Goal: Task Accomplishment & Management: Manage account settings

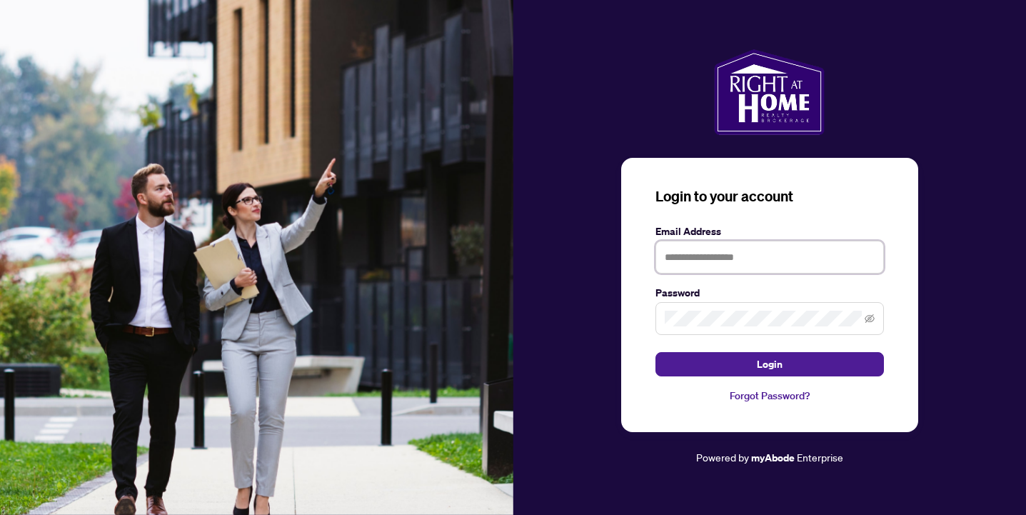
type input "**********"
click at [769, 364] on button "Login" at bounding box center [770, 364] width 229 height 24
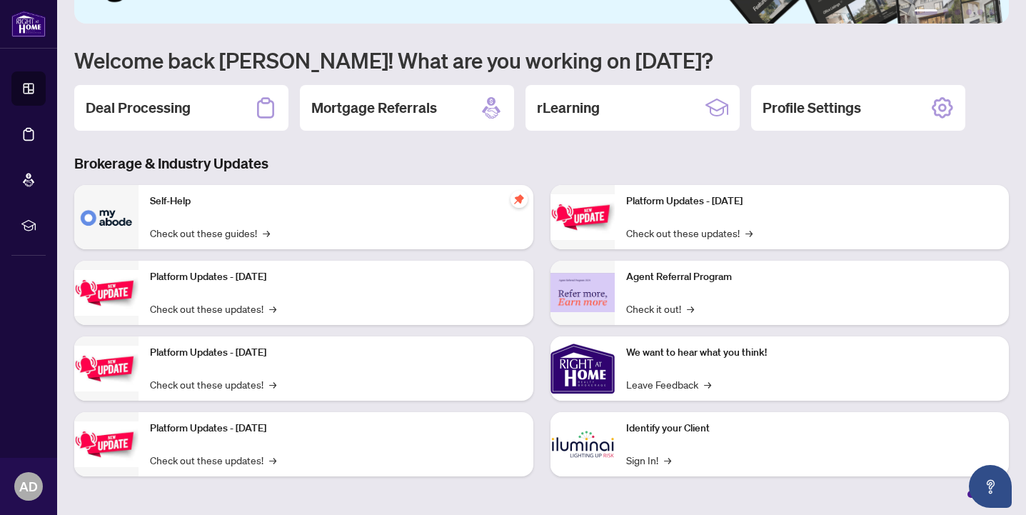
scroll to position [96, 0]
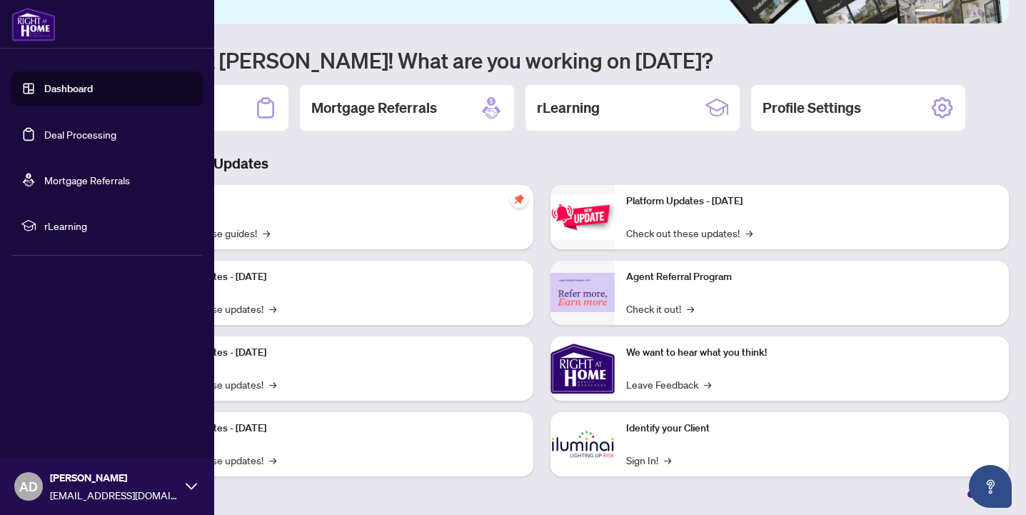
click at [44, 88] on link "Dashboard" at bounding box center [68, 88] width 49 height 13
click at [52, 140] on link "Deal Processing" at bounding box center [80, 134] width 72 height 13
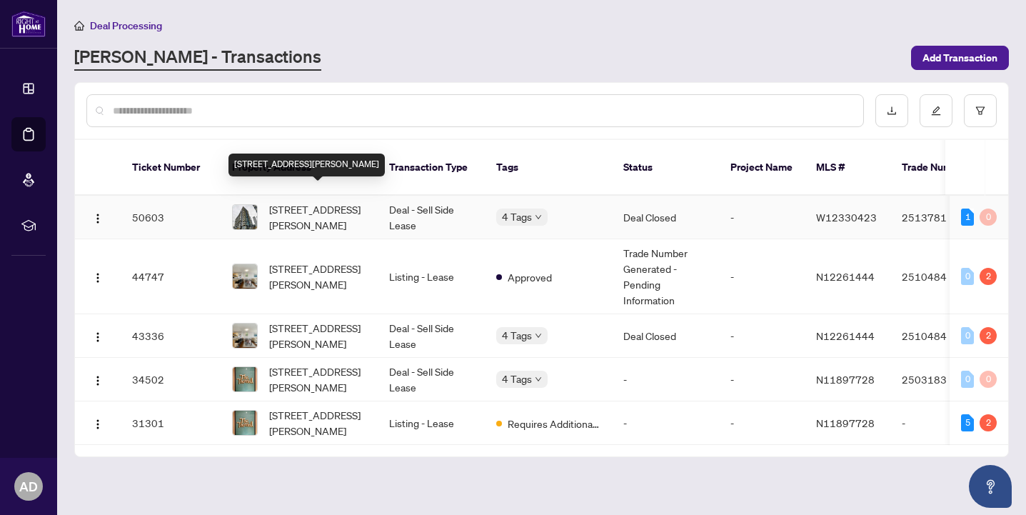
click at [306, 201] on span "[STREET_ADDRESS][PERSON_NAME]" at bounding box center [317, 216] width 97 height 31
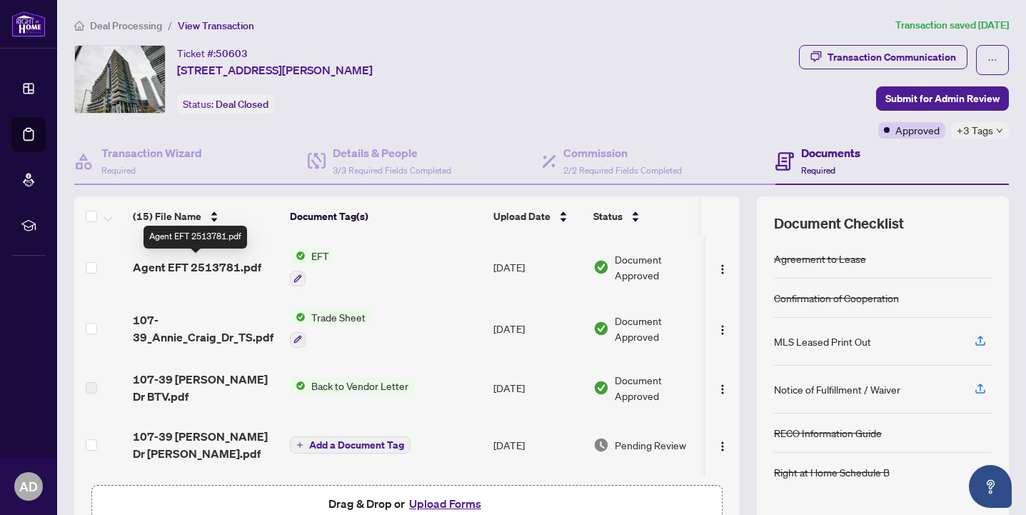
click at [220, 260] on span "Agent EFT 2513781.pdf" at bounding box center [197, 267] width 129 height 17
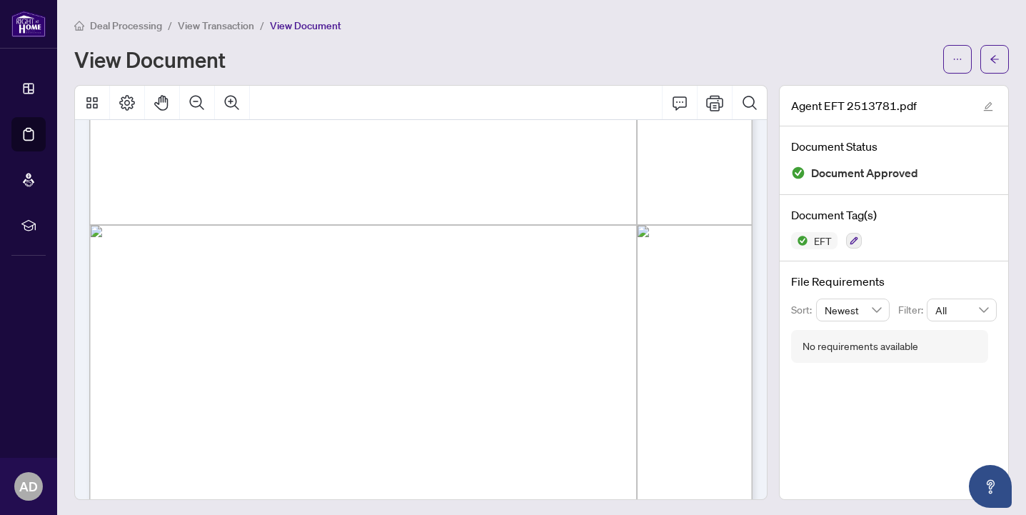
scroll to position [460, 0]
